Goal: Transaction & Acquisition: Purchase product/service

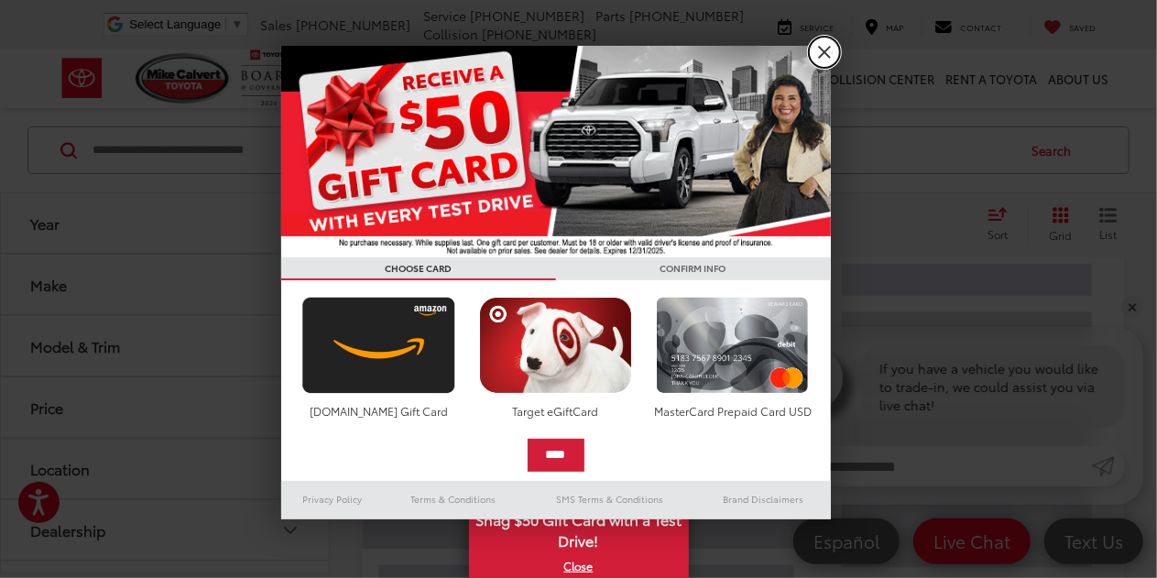
click at [821, 51] on link "X" at bounding box center [824, 52] width 31 height 31
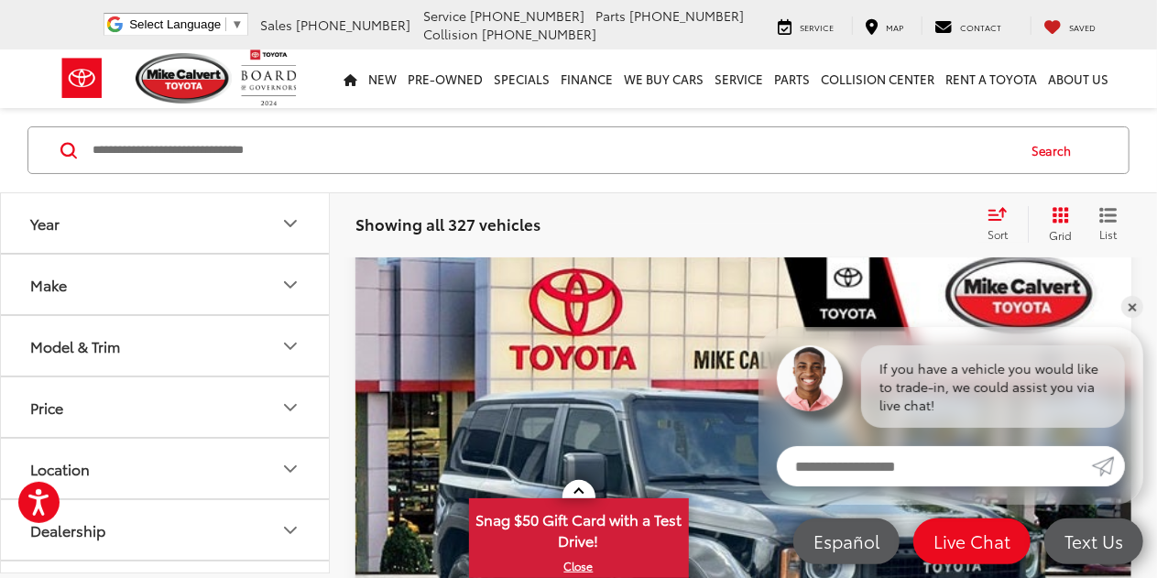
click at [280, 278] on icon "Make" at bounding box center [291, 285] width 22 height 22
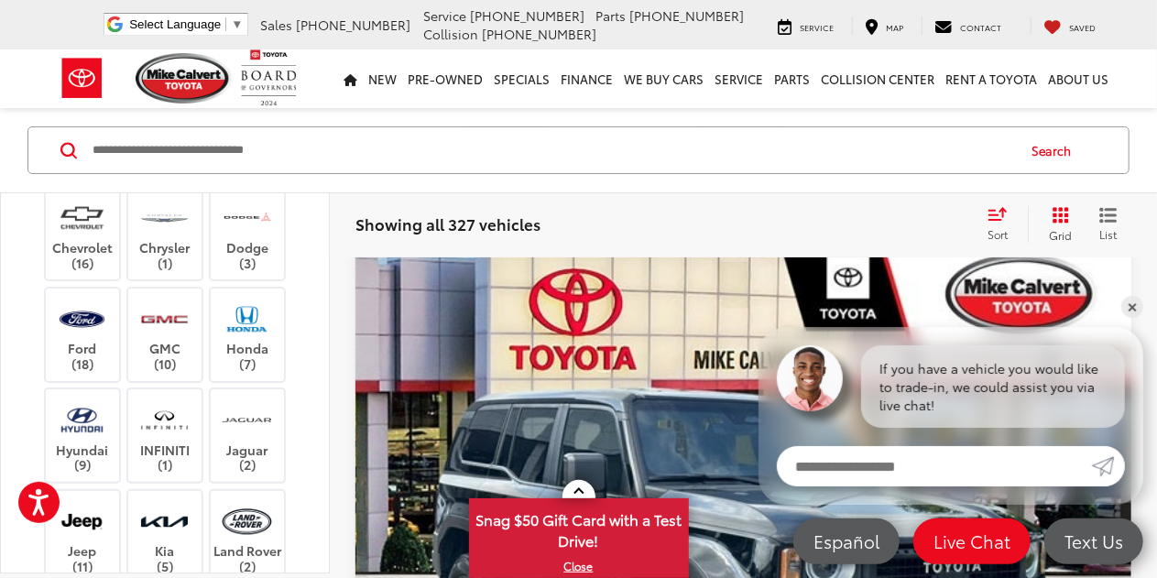
scroll to position [667, 0]
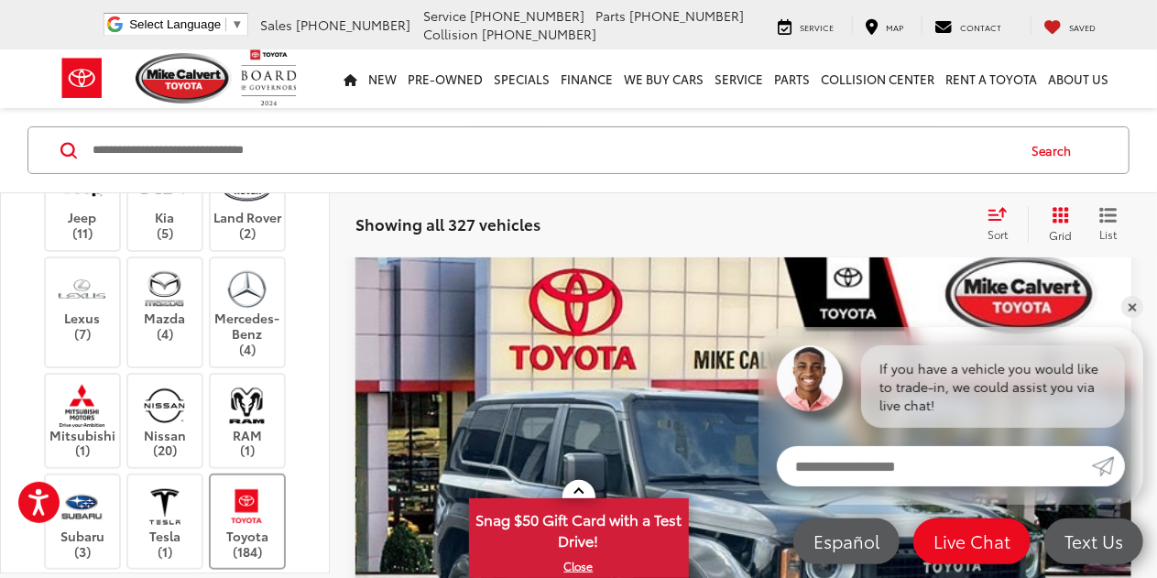
click at [229, 528] on label "Toyota (184)" at bounding box center [248, 522] width 74 height 74
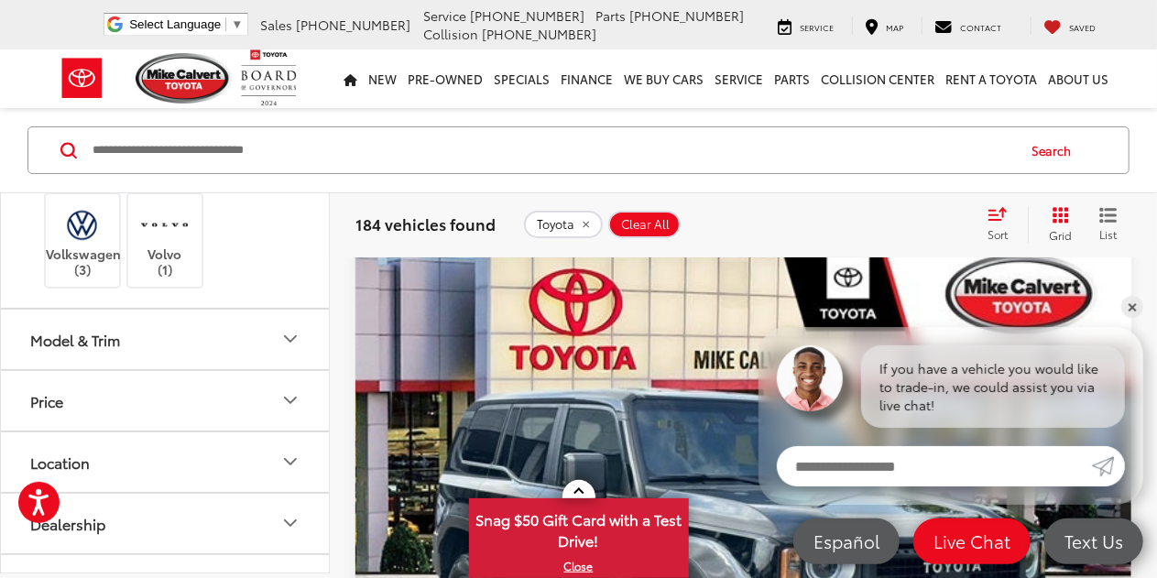
scroll to position [1070, 0]
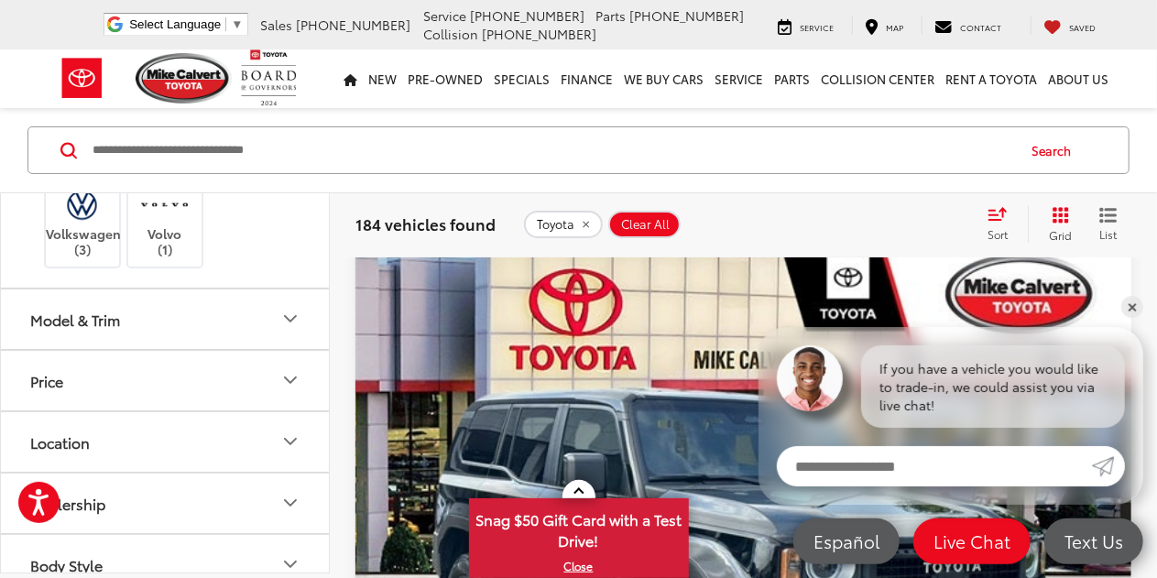
click at [292, 315] on icon "Model & Trim" at bounding box center [291, 319] width 22 height 22
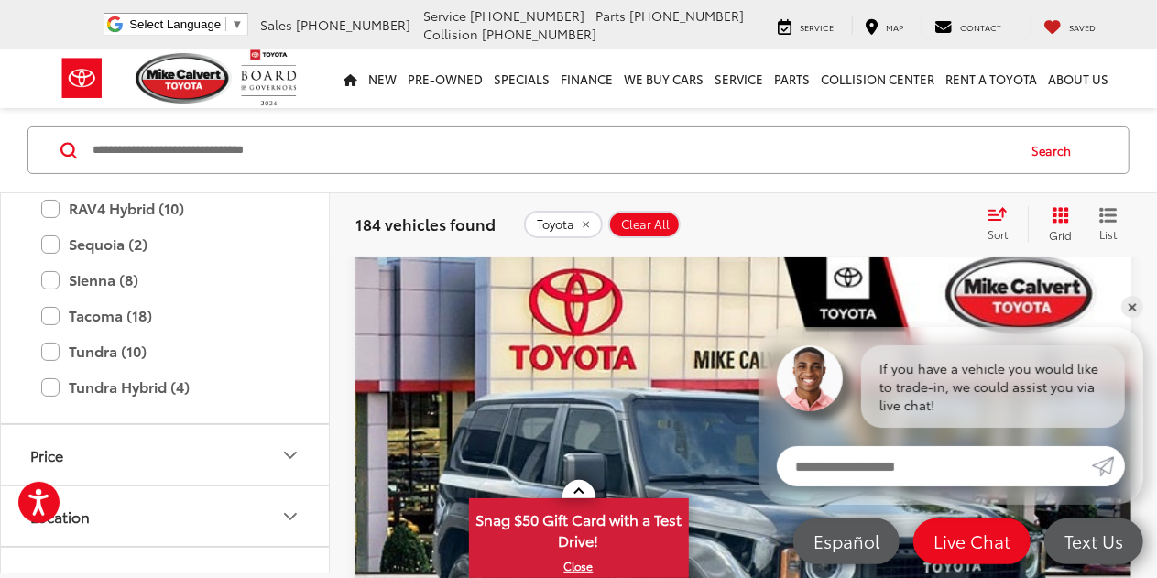
scroll to position [1782, 0]
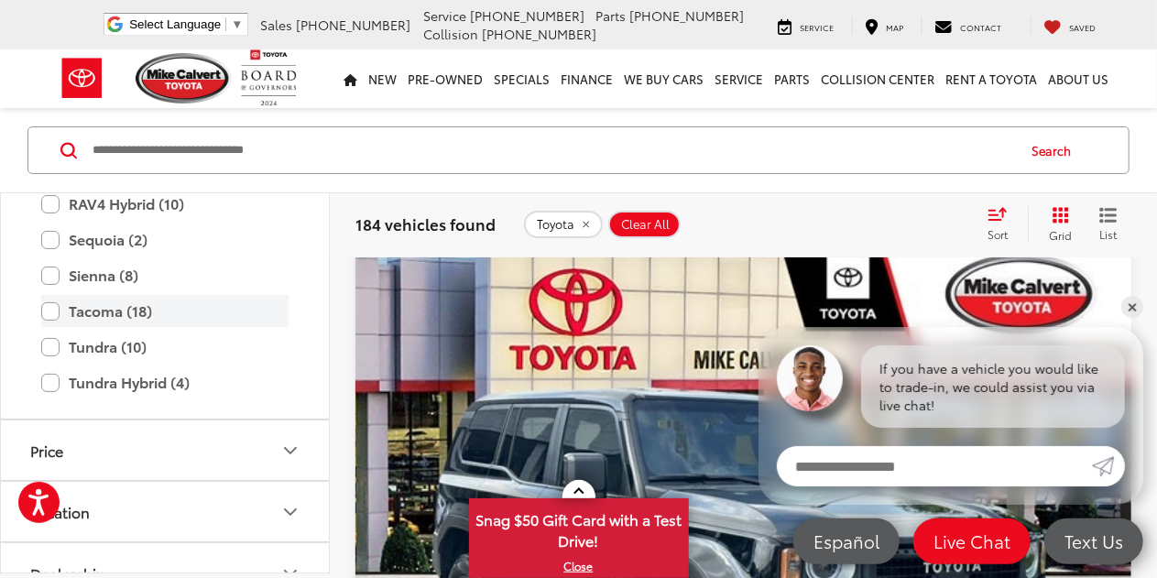
click at [47, 307] on label "Tacoma (18)" at bounding box center [164, 311] width 247 height 32
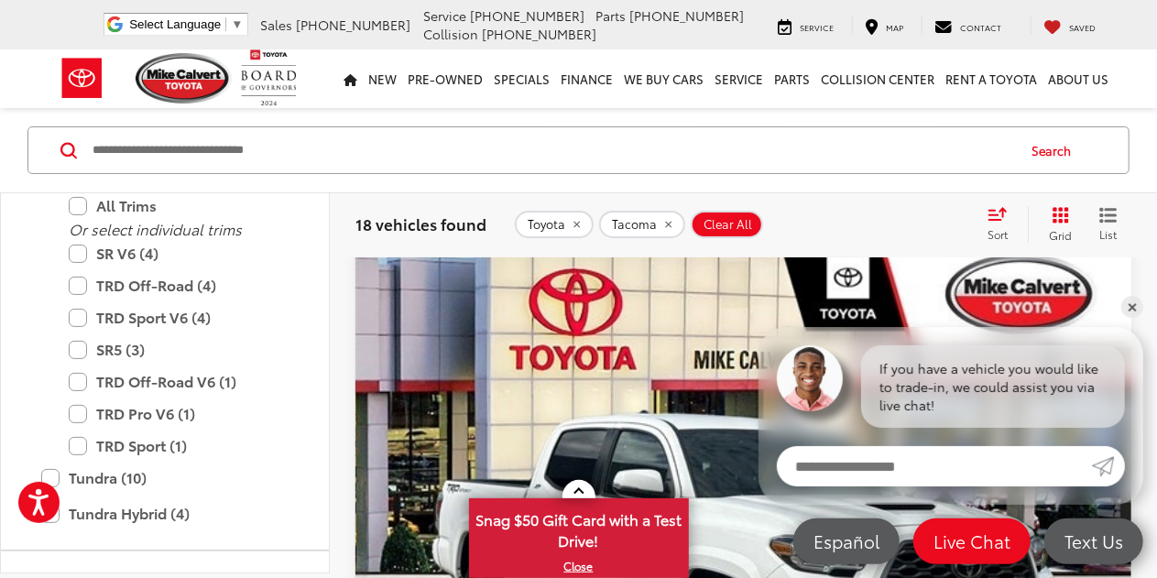
scroll to position [1935, 0]
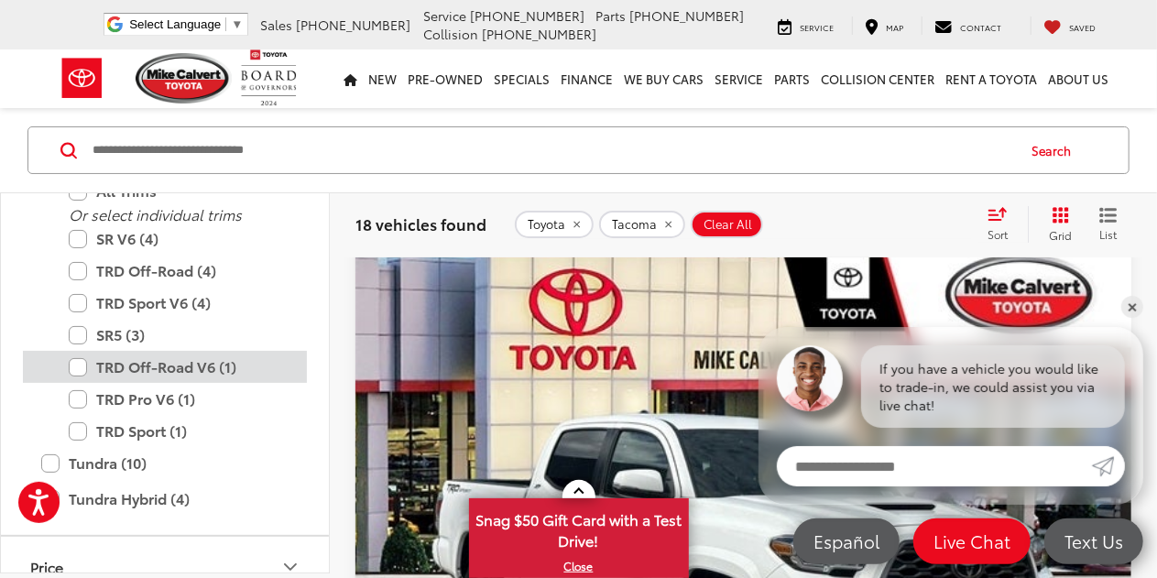
click at [72, 364] on label "TRD Off-Road V6 (1)" at bounding box center [179, 367] width 220 height 32
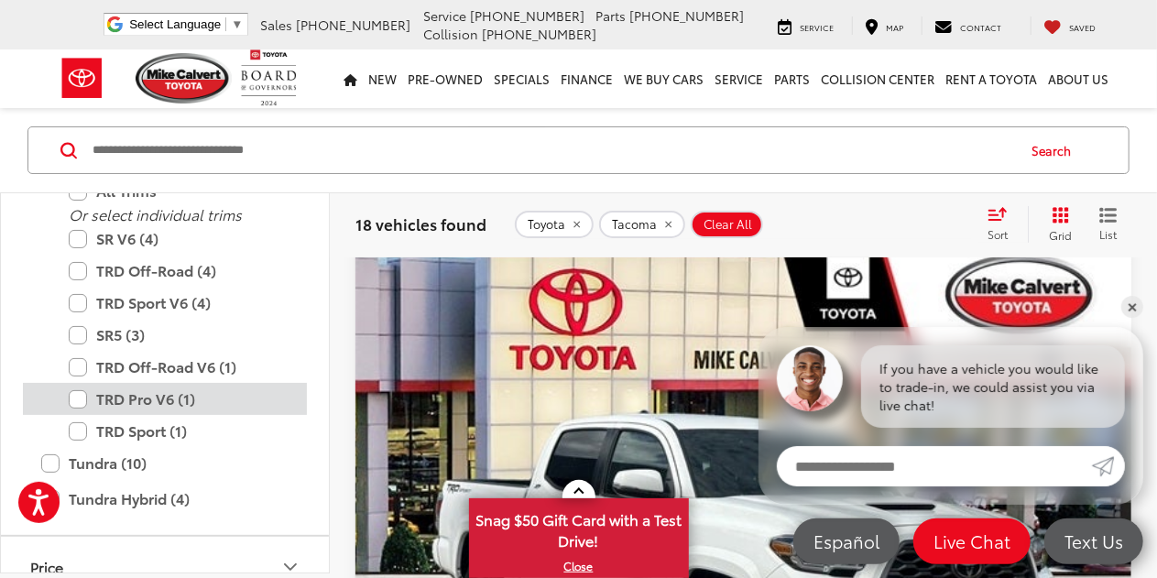
click at [73, 395] on label "TRD Pro V6 (1)" at bounding box center [179, 399] width 220 height 32
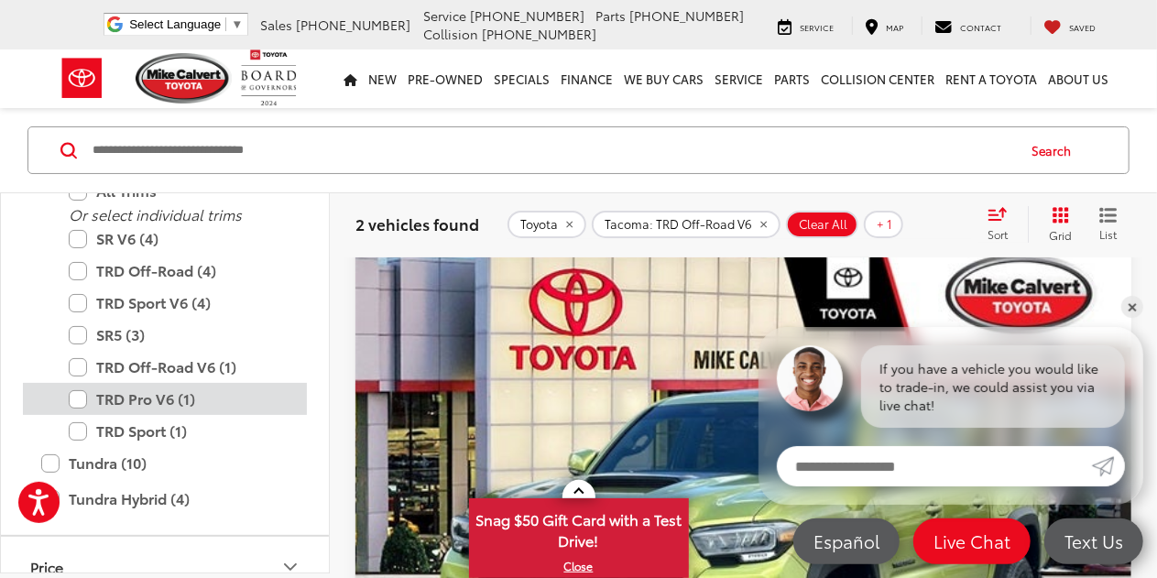
click at [66, 389] on div "TRD Pro V6 (1)" at bounding box center [165, 399] width 284 height 32
click at [72, 396] on label "TRD Pro V6 (1)" at bounding box center [179, 399] width 220 height 32
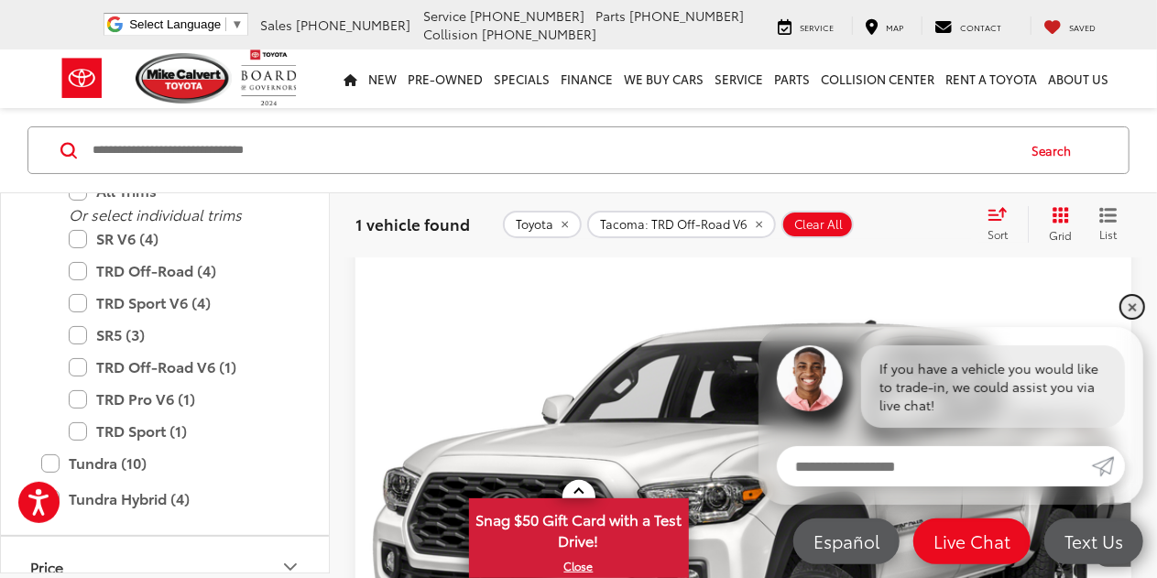
click at [1130, 300] on link "✕" at bounding box center [1133, 307] width 22 height 22
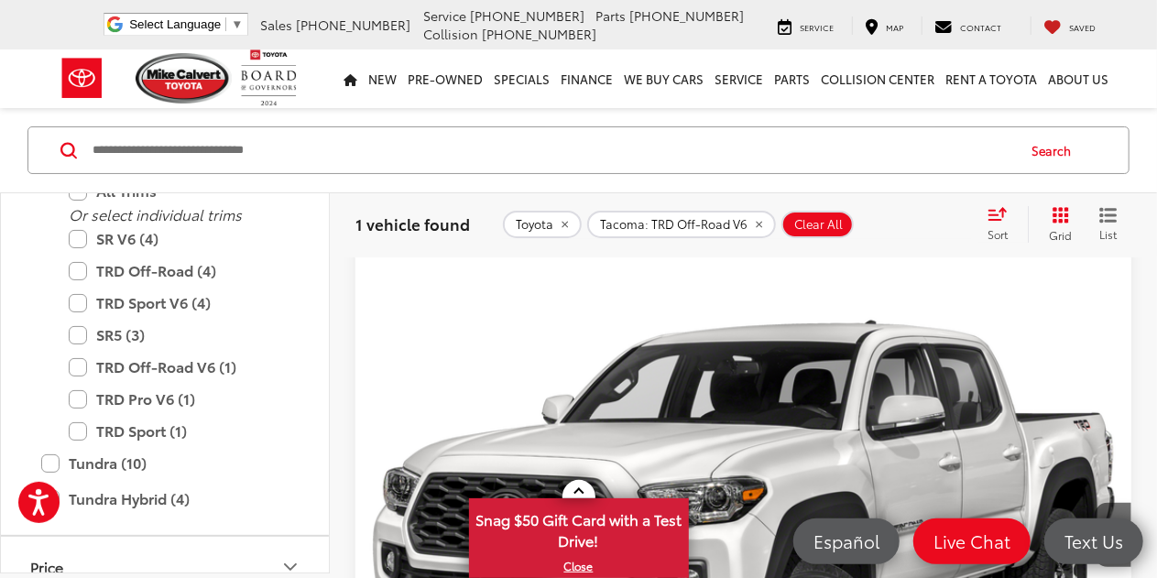
click at [574, 356] on img "2022 Toyota Tacoma TRD Off-Road V6 0" at bounding box center [744, 536] width 779 height 585
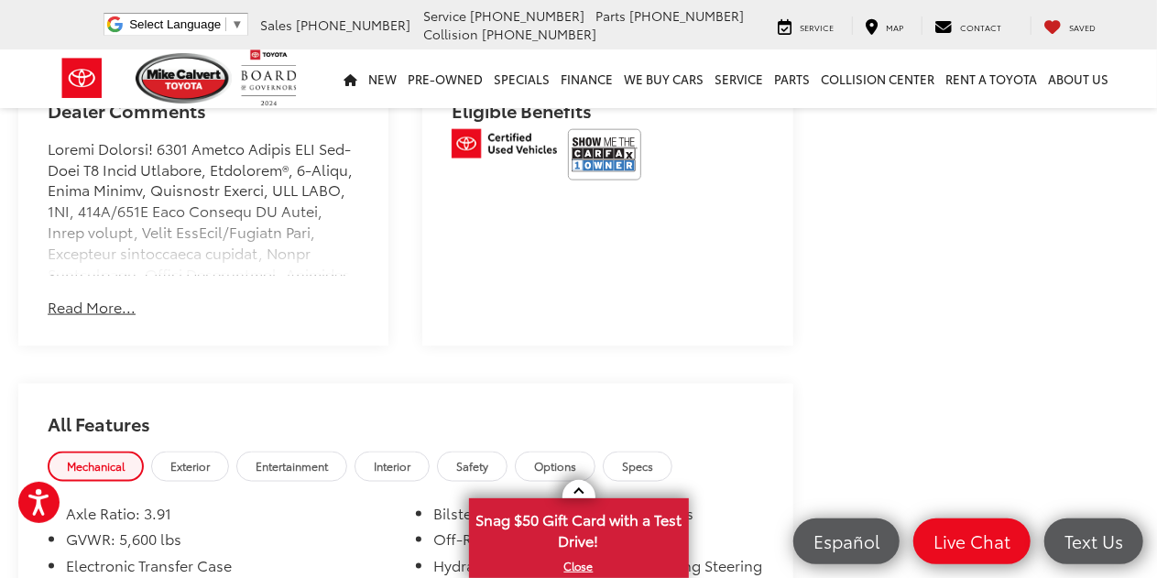
scroll to position [1122, 0]
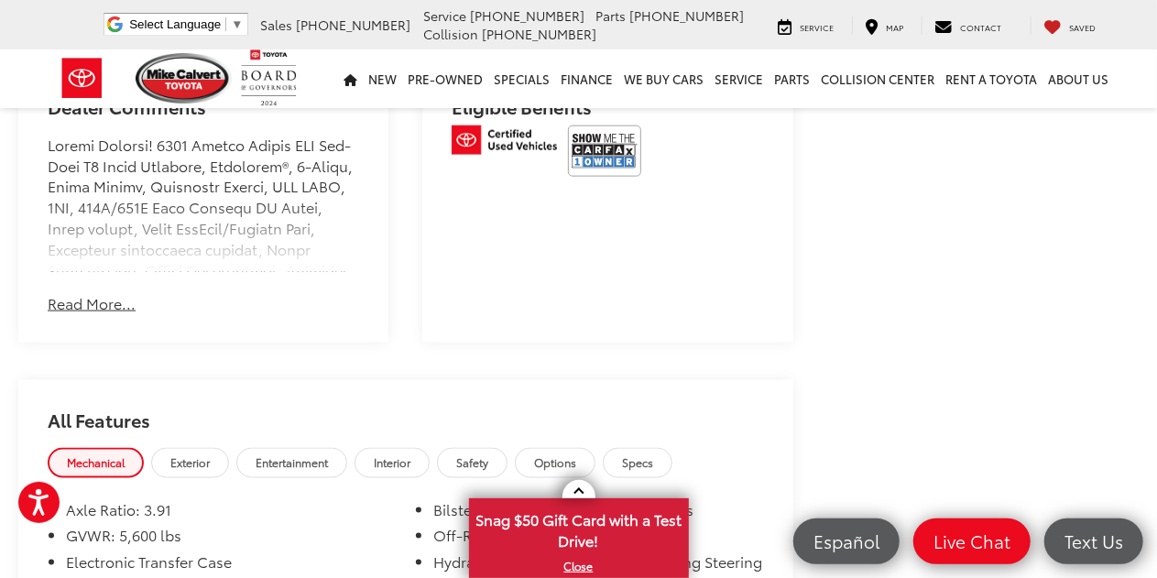
click at [111, 314] on button "Read More..." at bounding box center [92, 303] width 88 height 21
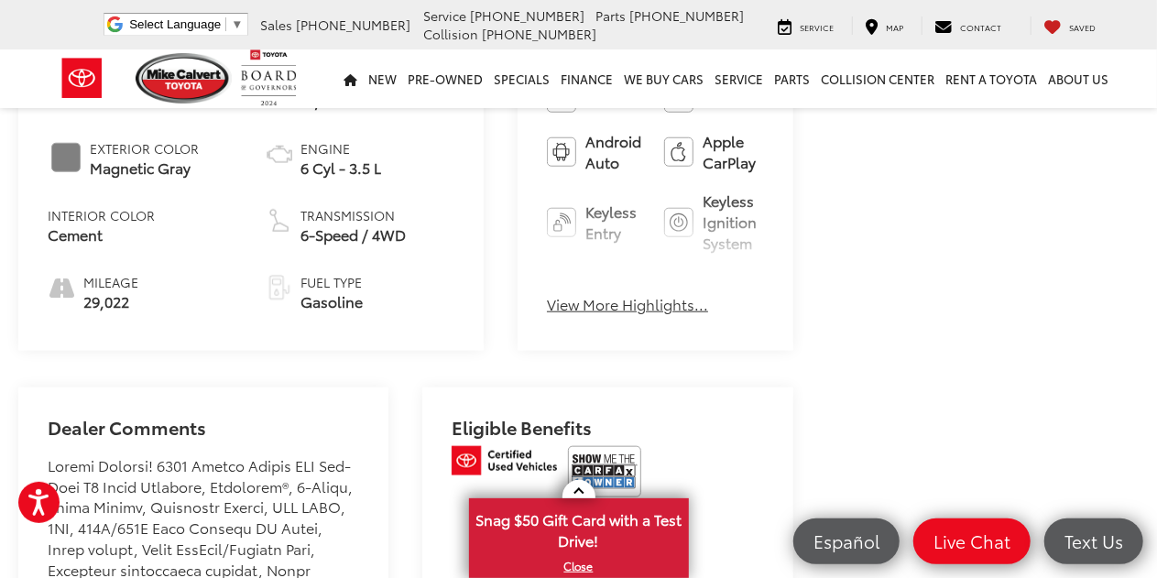
scroll to position [806, 0]
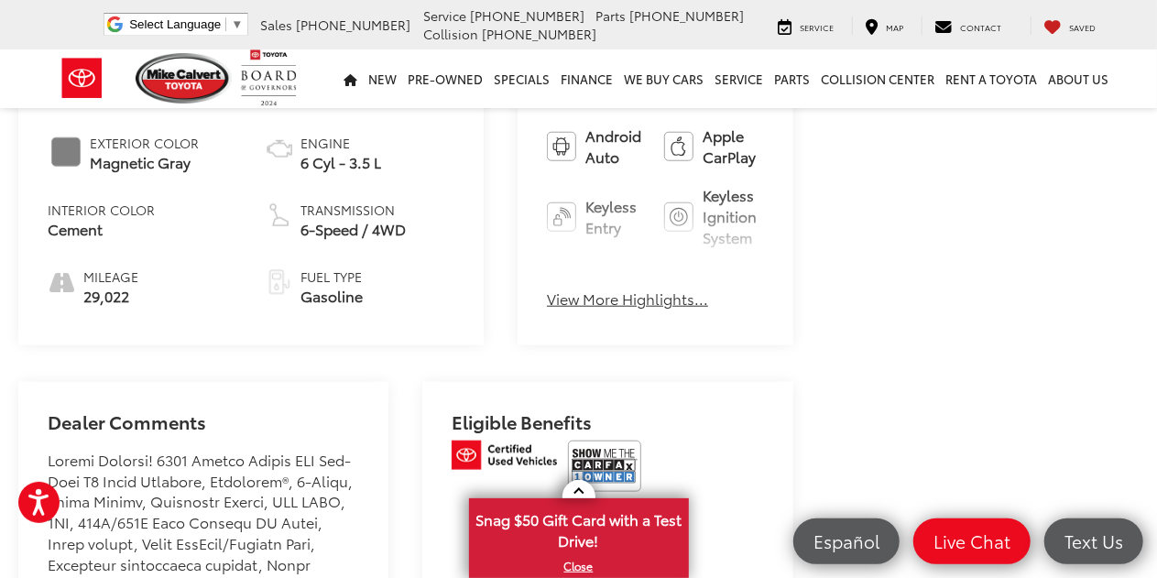
click at [547, 289] on button "View More Highlights..." at bounding box center [627, 299] width 161 height 21
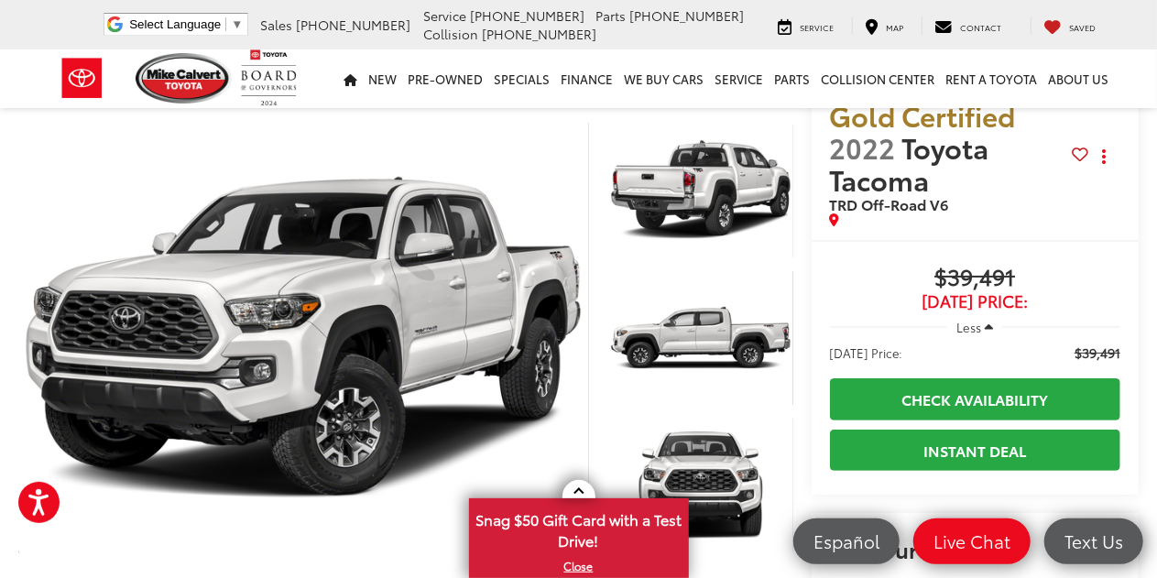
scroll to position [0, 0]
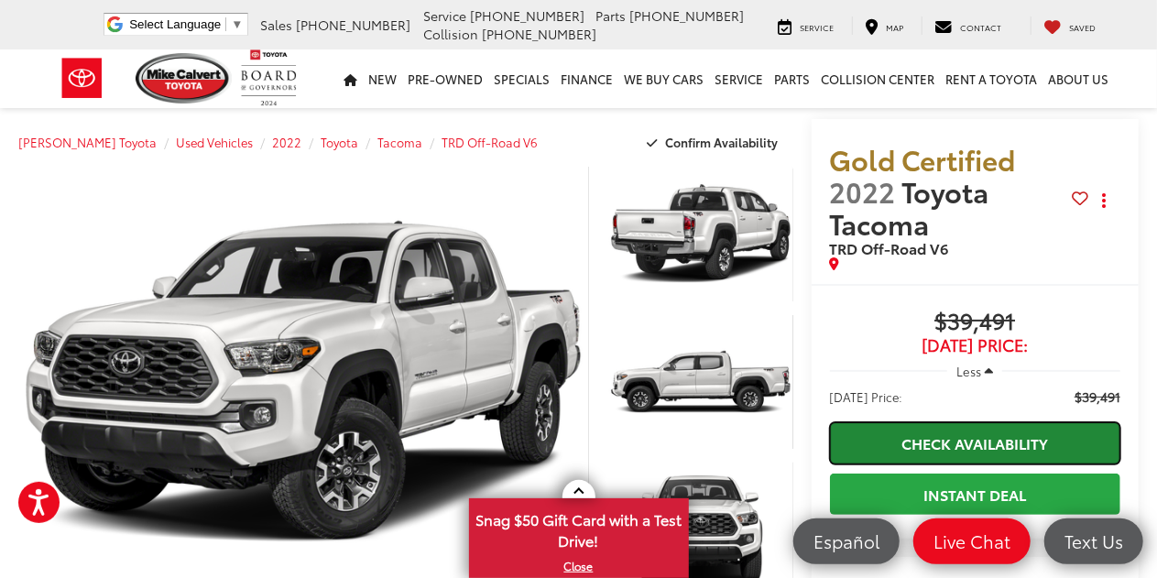
click at [930, 422] on link "Check Availability" at bounding box center [975, 442] width 291 height 41
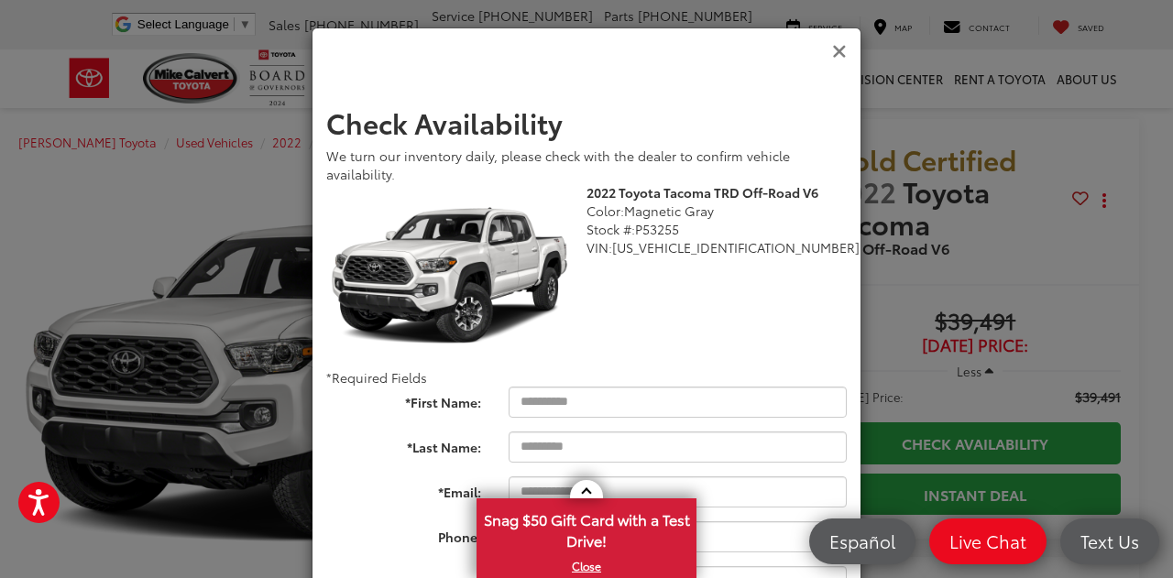
click at [832, 45] on icon "Close" at bounding box center [839, 51] width 15 height 19
